Goal: Information Seeking & Learning: Learn about a topic

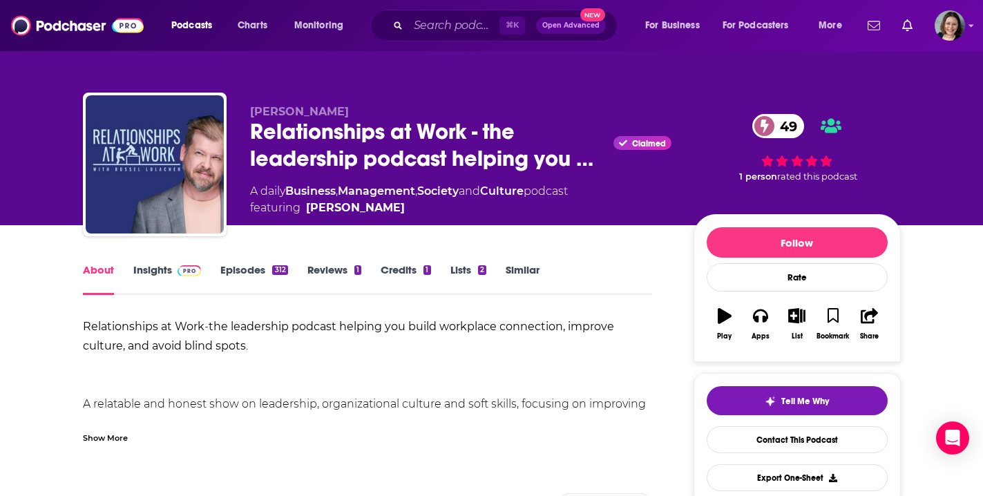
click at [91, 30] on img at bounding box center [77, 25] width 133 height 26
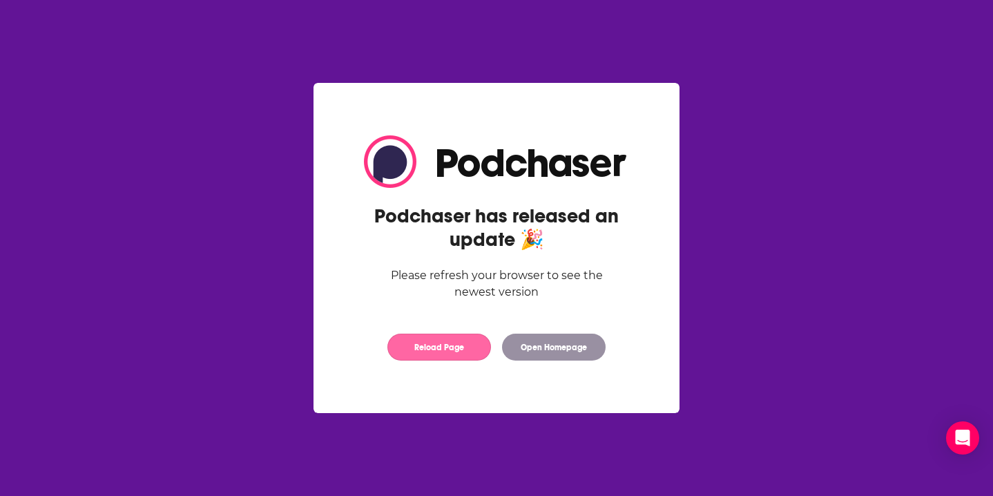
click at [453, 352] on button "Reload Page" at bounding box center [439, 347] width 104 height 27
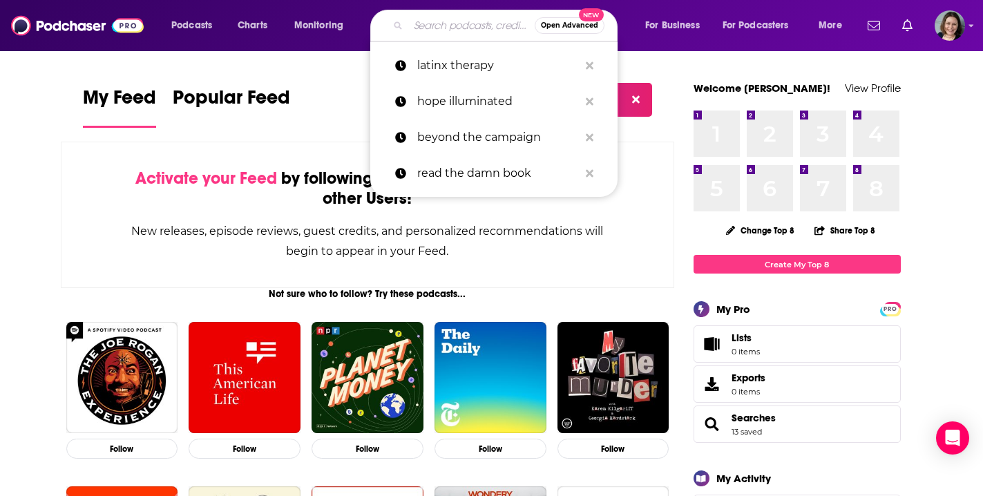
click at [427, 26] on input "Search podcasts, credits, & more..." at bounding box center [471, 26] width 126 height 22
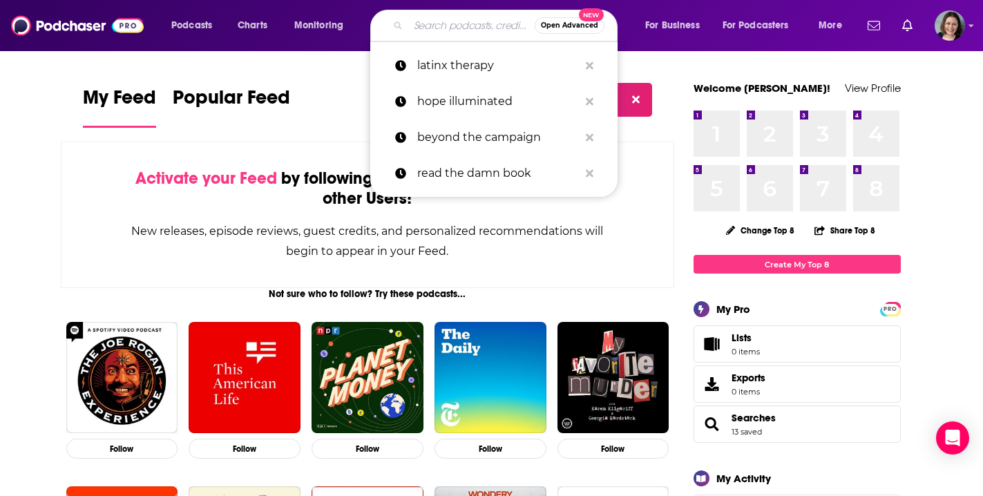
click at [418, 28] on input "Search podcasts, credits, & more..." at bounding box center [471, 26] width 126 height 22
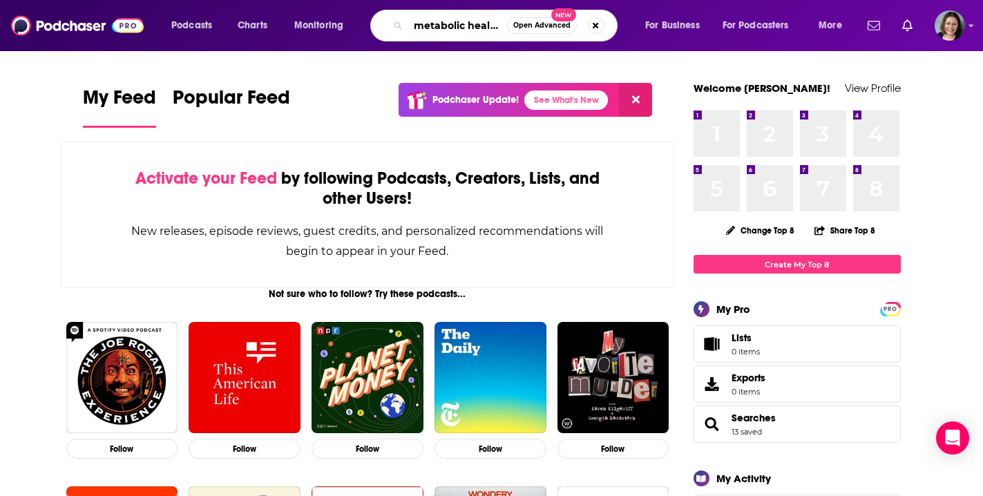
type input "metabolic health"
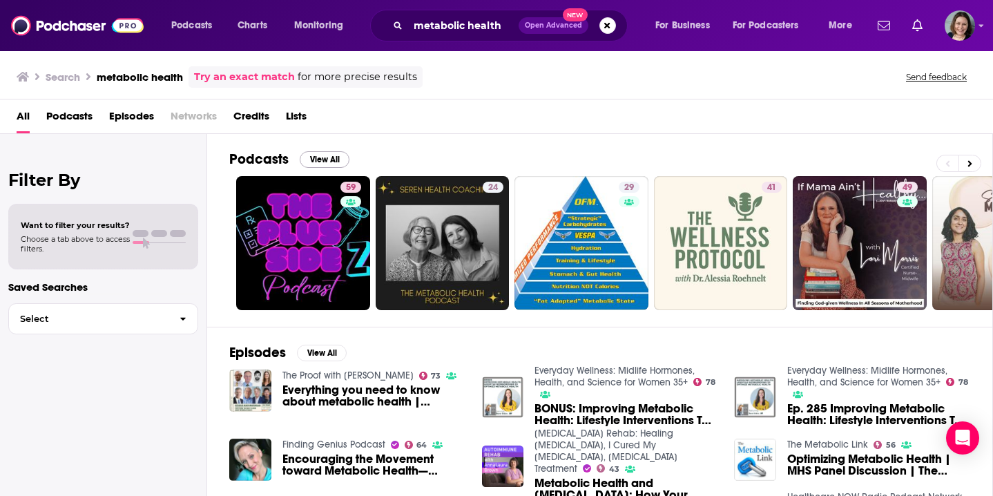
click at [332, 162] on button "View All" at bounding box center [325, 159] width 50 height 17
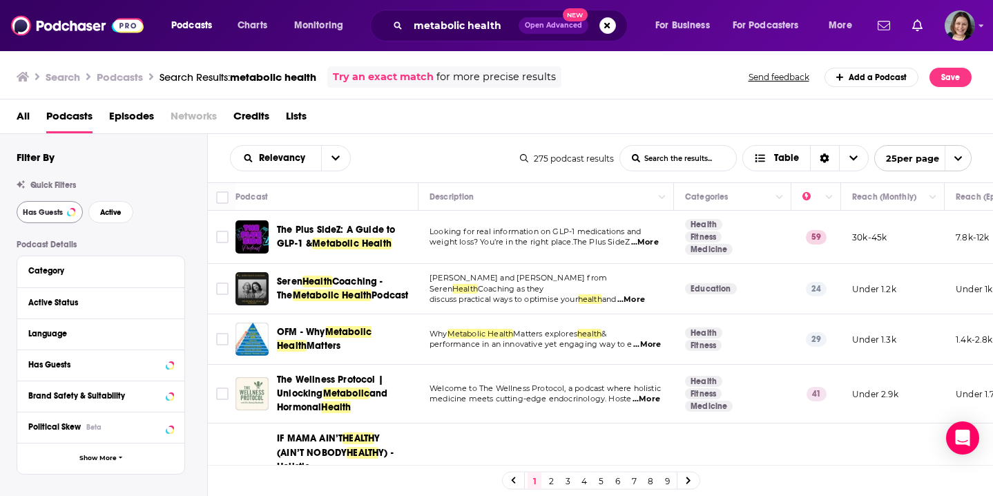
click at [44, 218] on button "Has Guests" at bounding box center [50, 212] width 66 height 22
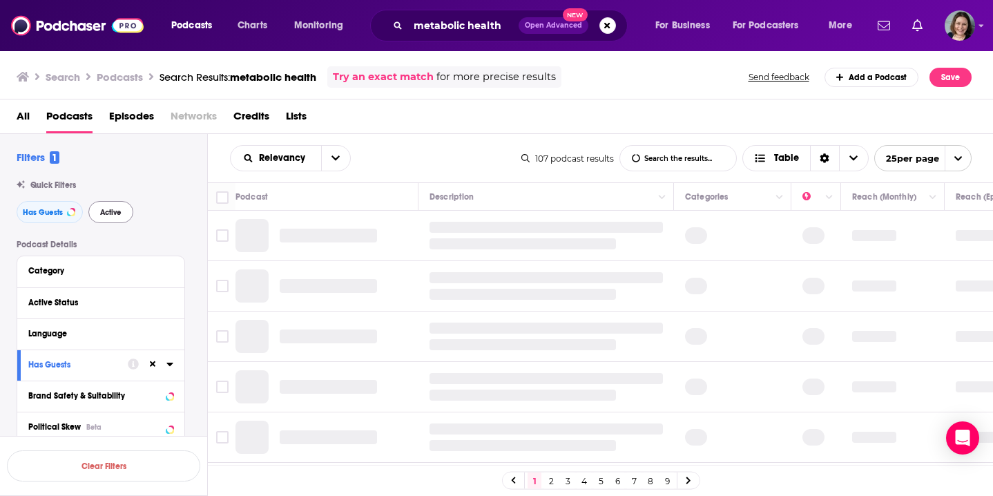
click at [111, 213] on span "Active" at bounding box center [110, 213] width 21 height 8
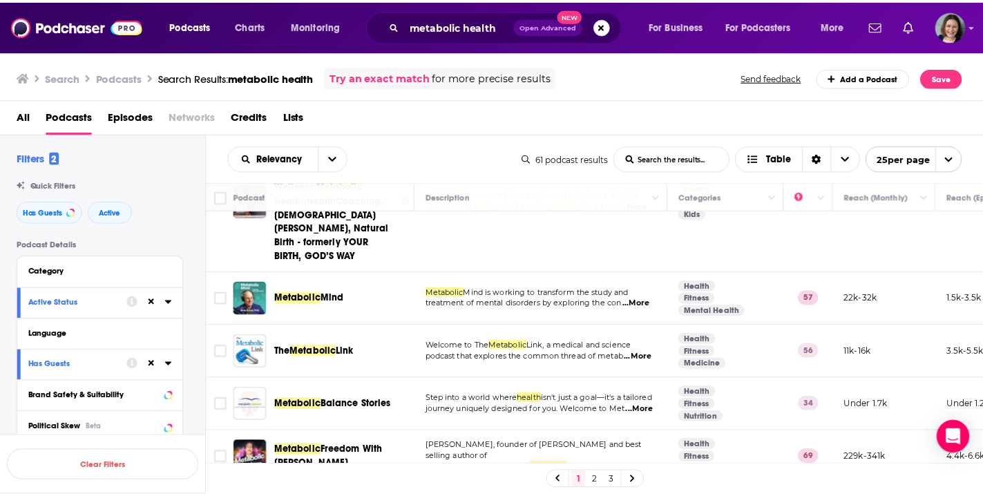
scroll to position [188, 0]
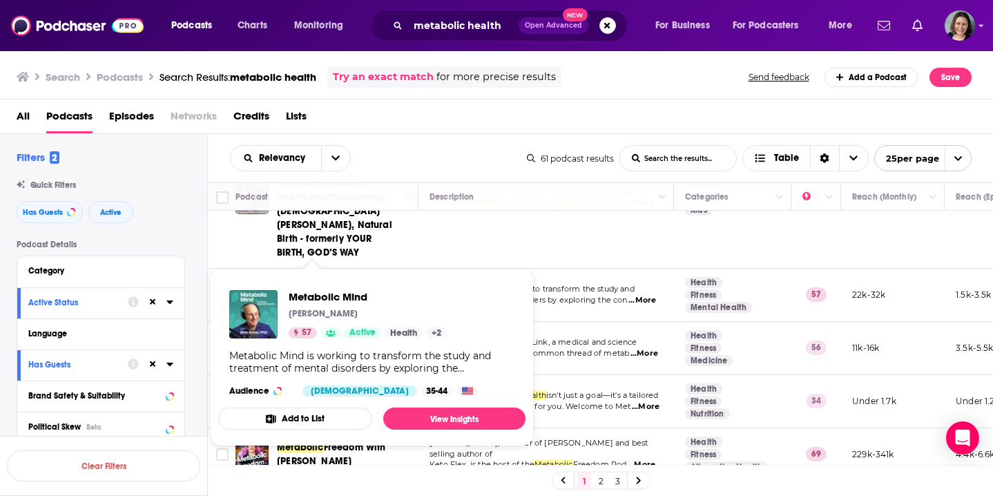
click at [327, 299] on span "Metabolic Mind" at bounding box center [368, 296] width 158 height 13
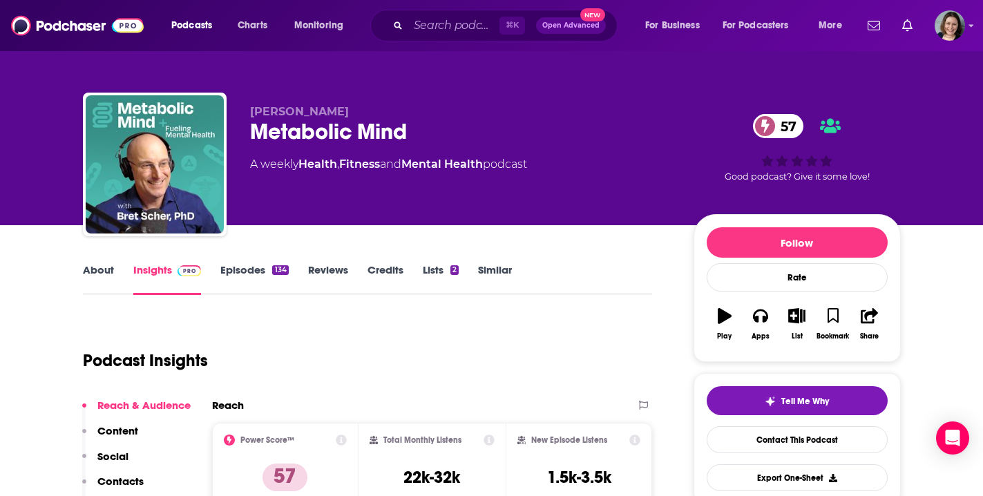
click at [238, 268] on link "Episodes 134" at bounding box center [254, 279] width 68 height 32
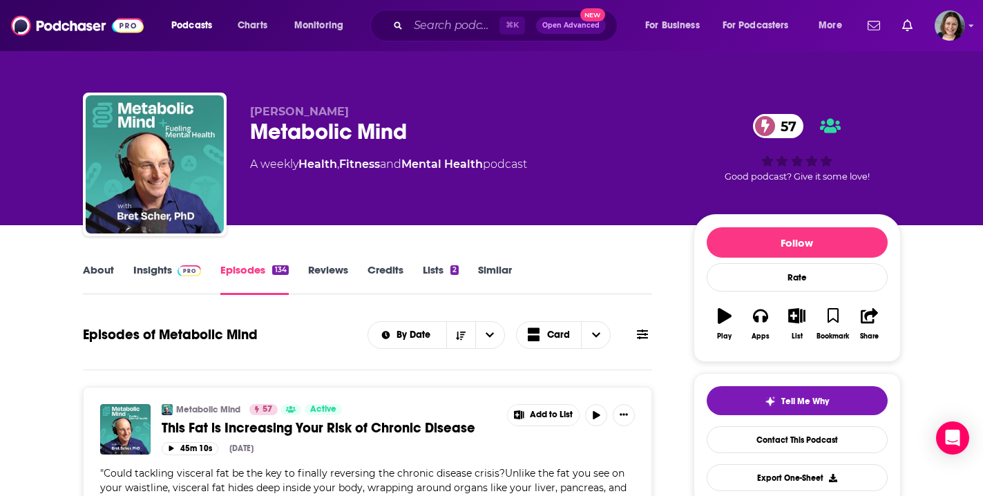
click at [108, 267] on link "About" at bounding box center [98, 279] width 31 height 32
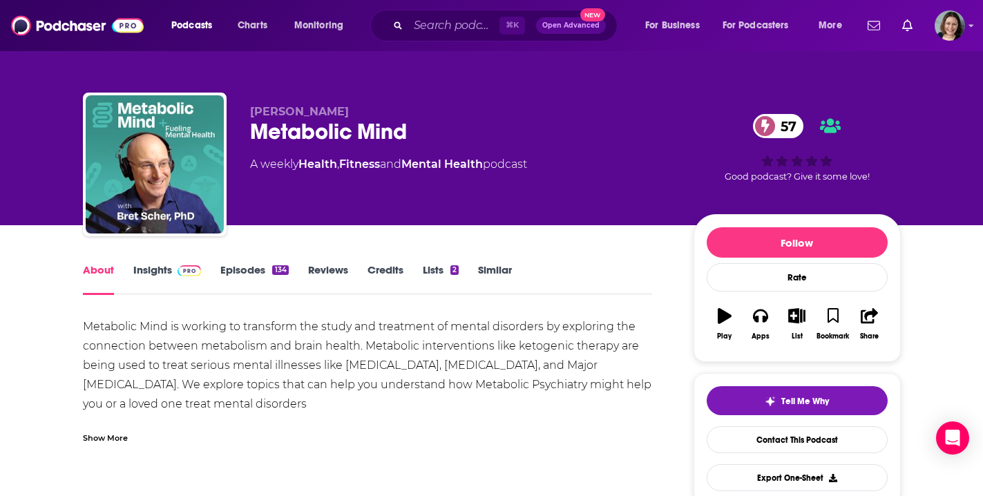
click at [117, 441] on div "Show More" at bounding box center [105, 436] width 45 height 13
